Goal: Go to known website: Access a specific website the user already knows

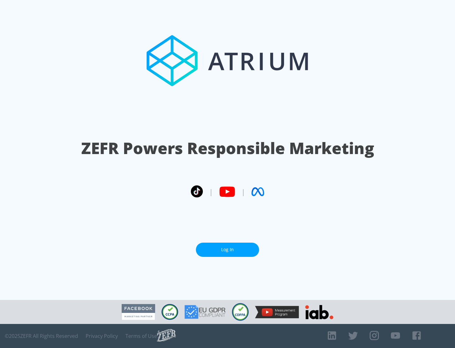
click at [228, 247] on link "Log In" at bounding box center [227, 250] width 63 height 14
